Goal: Task Accomplishment & Management: Manage account settings

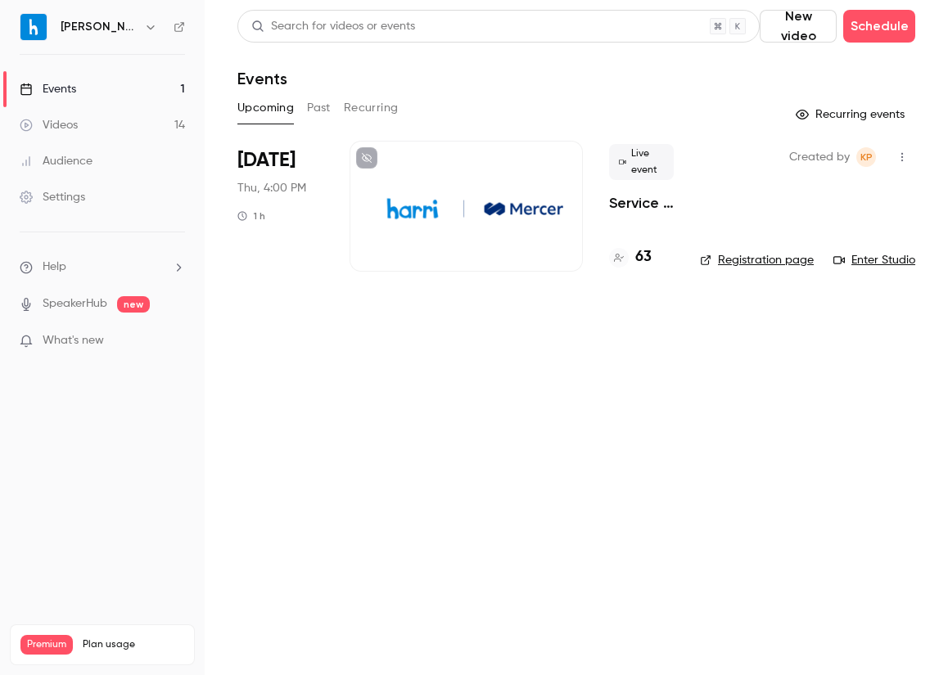
click at [371, 217] on div at bounding box center [466, 206] width 233 height 131
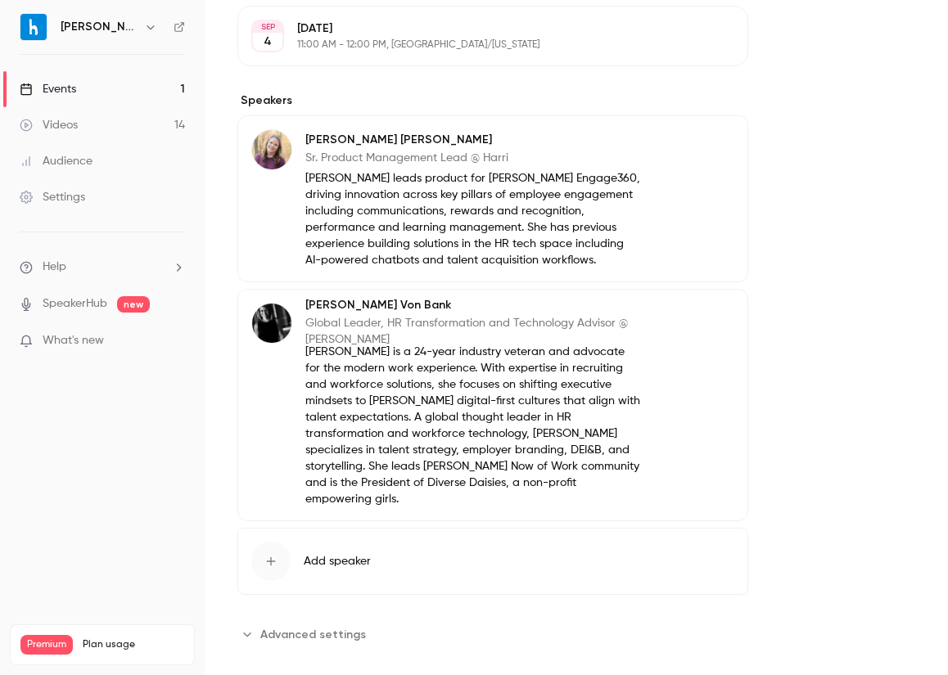
scroll to position [908, 0]
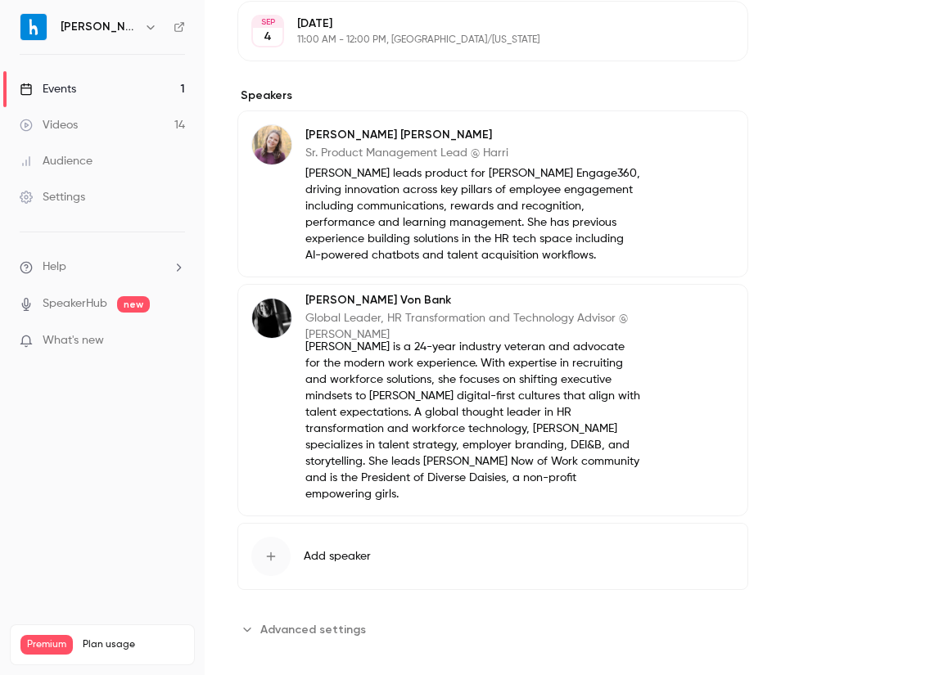
click at [278, 591] on div "About Service with a Struggle: What Hospitality Can Teach Us About Supporting F…" at bounding box center [492, 118] width 511 height 1050
click at [278, 621] on span "Advanced settings" at bounding box center [313, 629] width 106 height 17
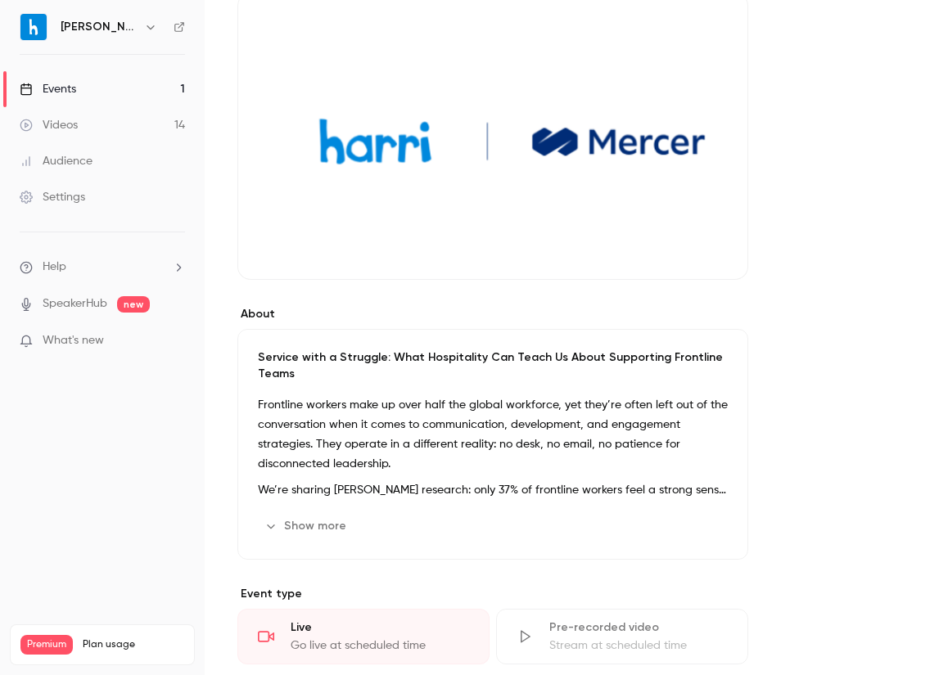
scroll to position [0, 0]
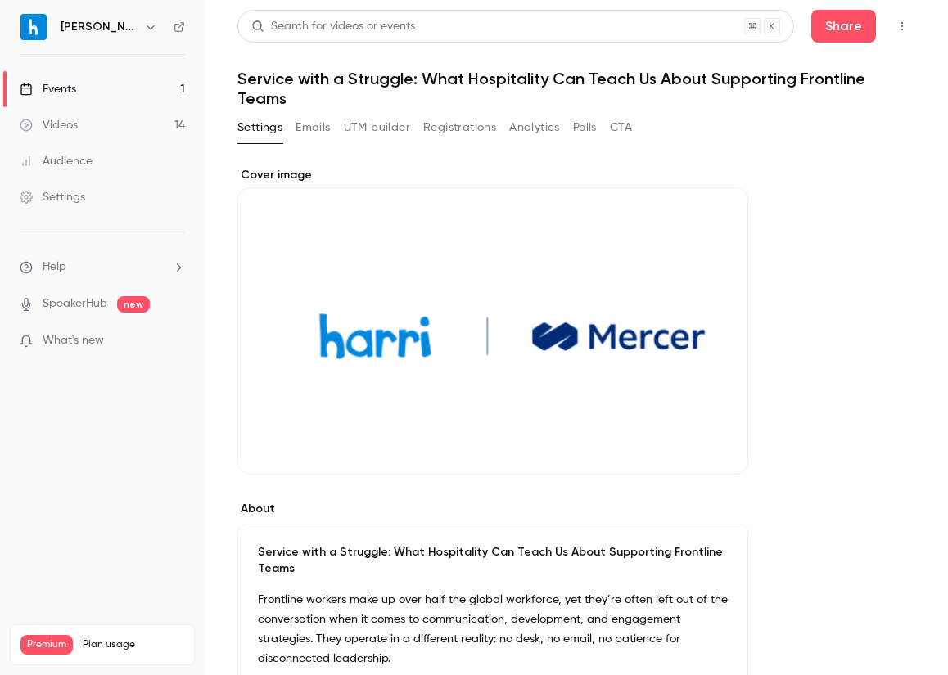
click at [314, 136] on button "Emails" at bounding box center [313, 128] width 34 height 26
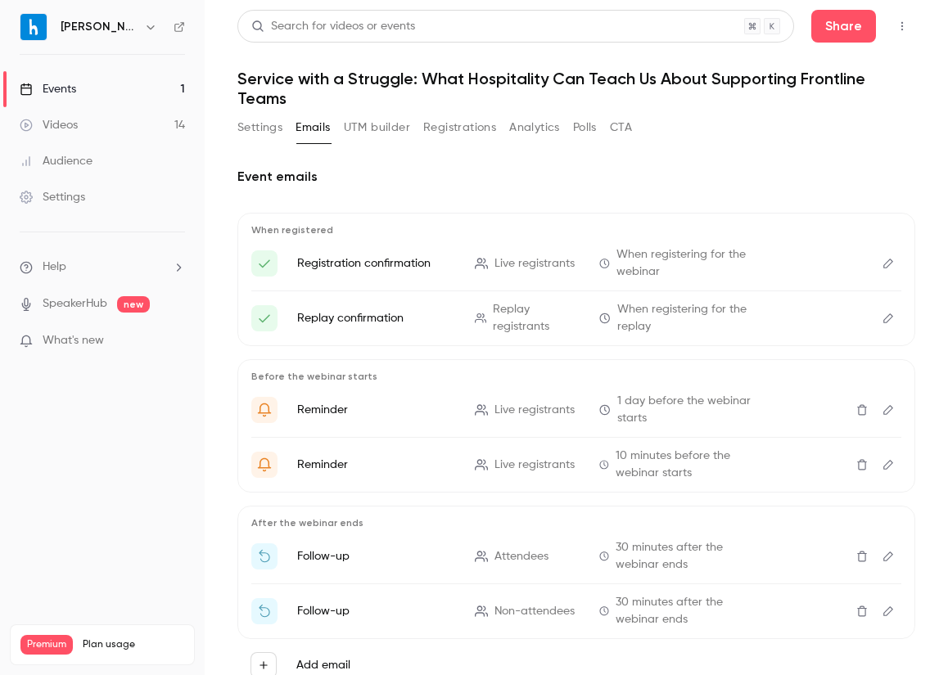
scroll to position [59, 0]
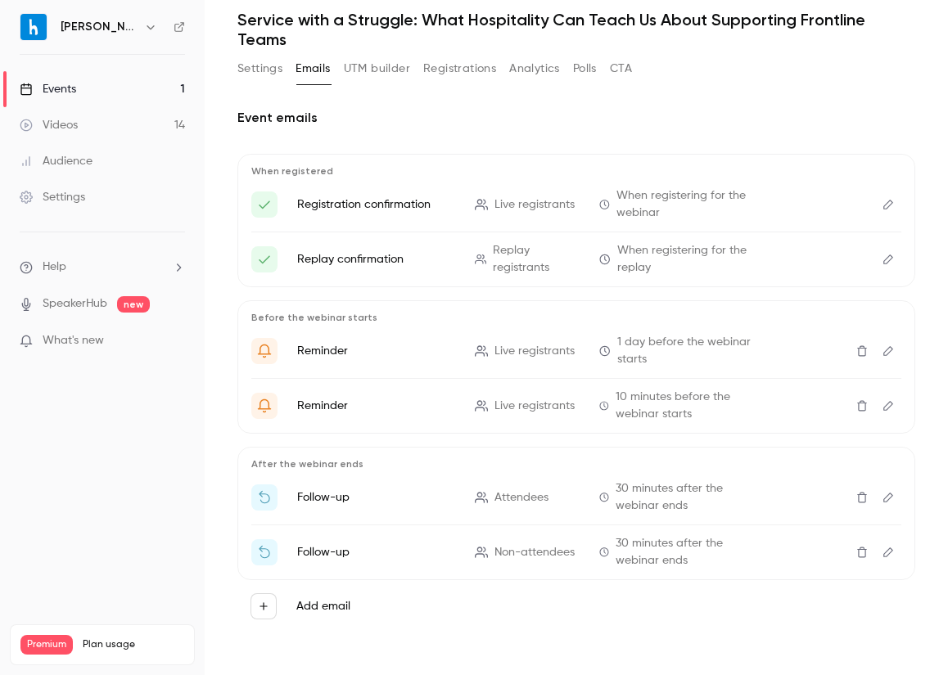
click at [383, 503] on p "Follow-up" at bounding box center [376, 498] width 158 height 16
click at [313, 508] on li "Follow-up Attendees 30 minutes after the webinar ends" at bounding box center [576, 498] width 650 height 34
click at [303, 501] on p "Follow-up" at bounding box center [376, 498] width 158 height 16
click at [325, 525] on li at bounding box center [576, 525] width 650 height 1
click at [889, 499] on icon "Edit" at bounding box center [888, 498] width 10 height 10
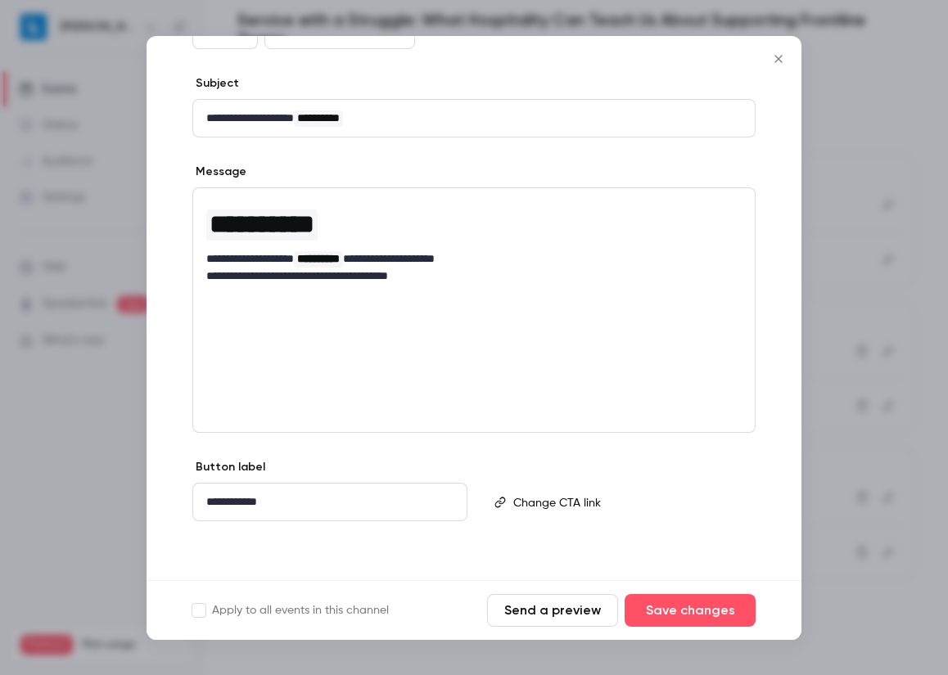
scroll to position [0, 0]
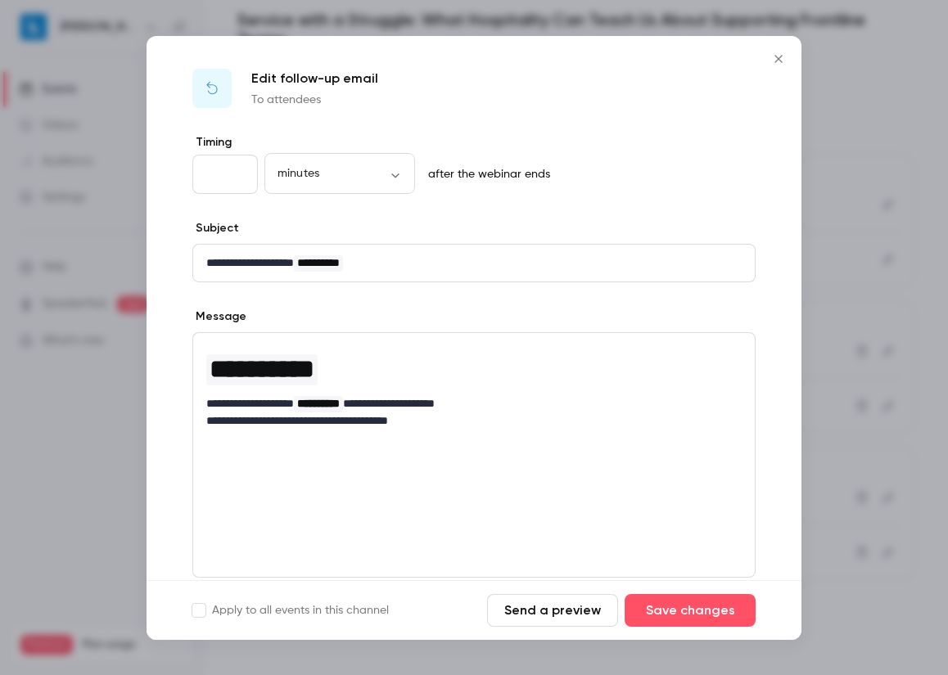
click at [910, 225] on div at bounding box center [474, 337] width 948 height 675
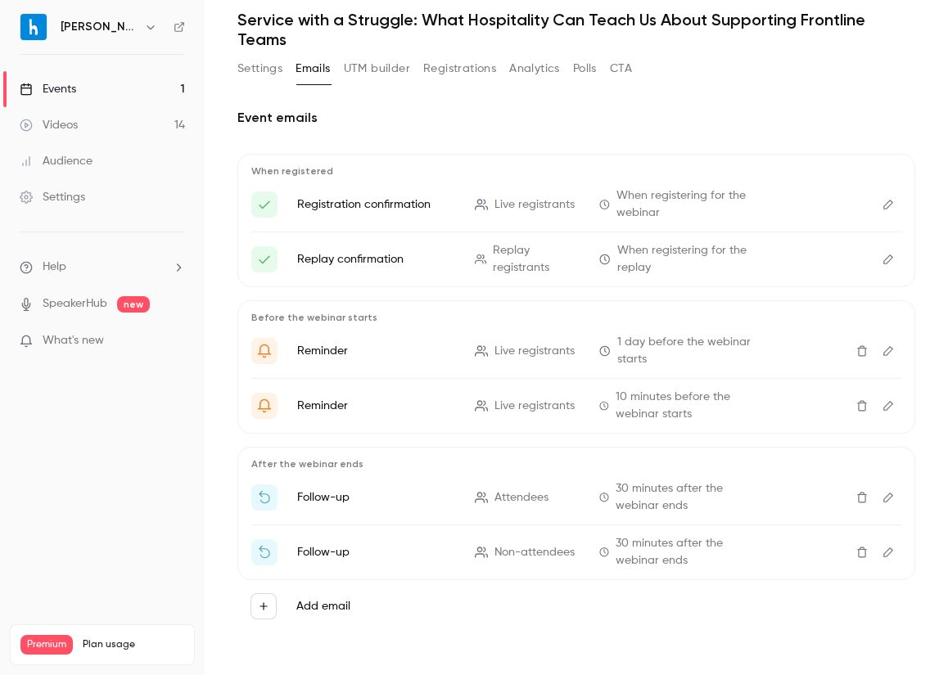
click at [355, 39] on h1 "Service with a Struggle: What Hospitality Can Teach Us About Supporting Frontli…" at bounding box center [576, 29] width 678 height 39
click at [355, 21] on h1 "Service with a Struggle: What Hospitality Can Teach Us About Supporting Frontli…" at bounding box center [576, 29] width 678 height 39
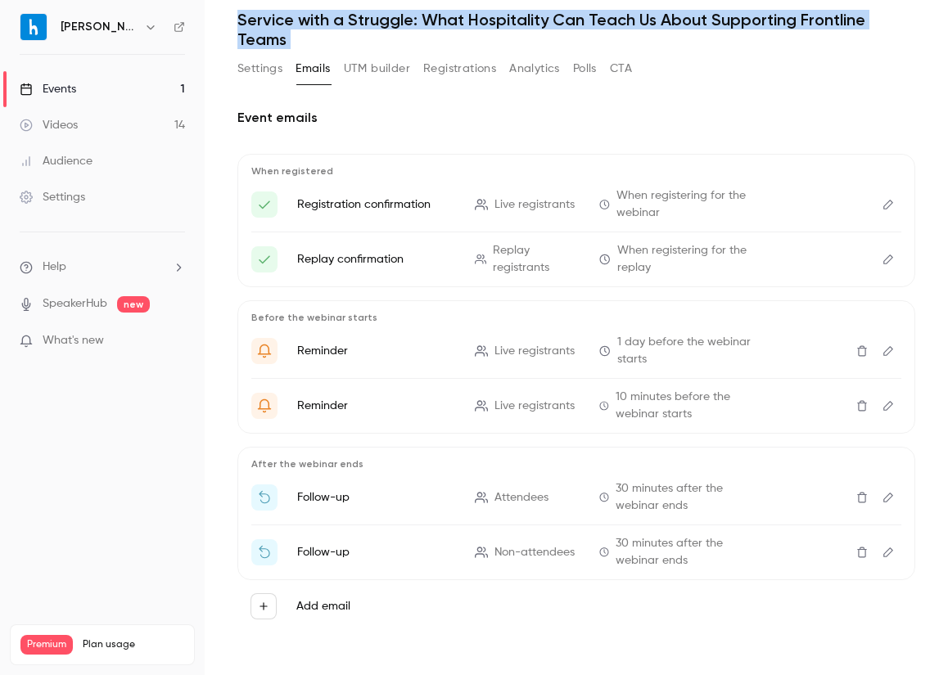
click at [355, 21] on h1 "Service with a Struggle: What Hospitality Can Teach Us About Supporting Frontli…" at bounding box center [576, 29] width 678 height 39
copy div "Service with a Struggle: What Hospitality Can Teach Us About Supporting Frontli…"
